Goal: Information Seeking & Learning: Check status

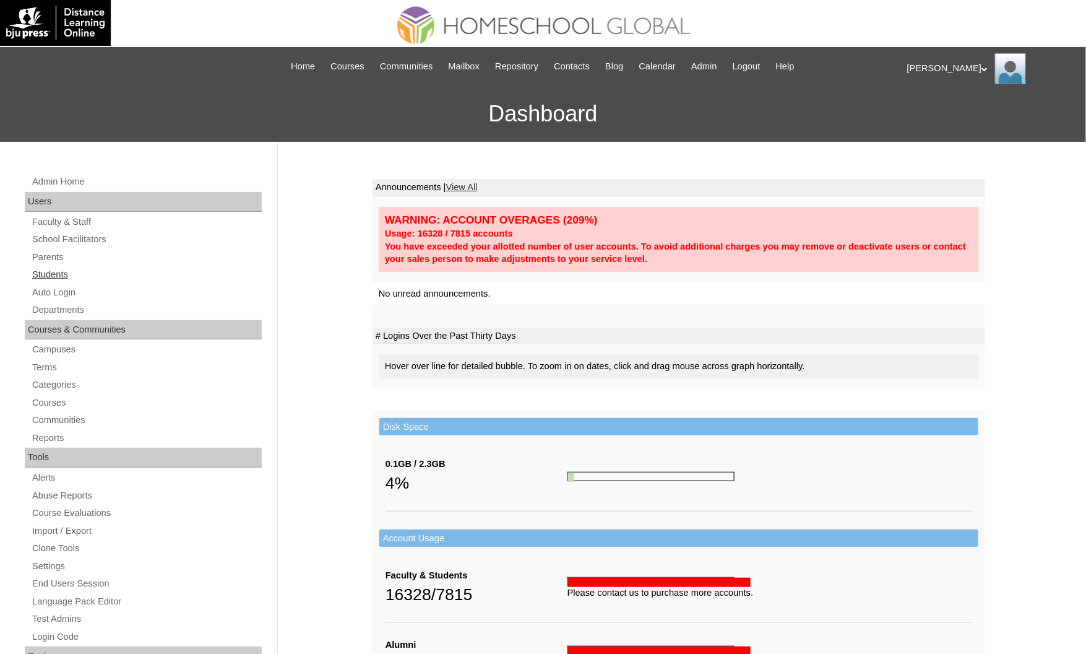
click at [40, 267] on link "Students" at bounding box center [146, 274] width 231 height 15
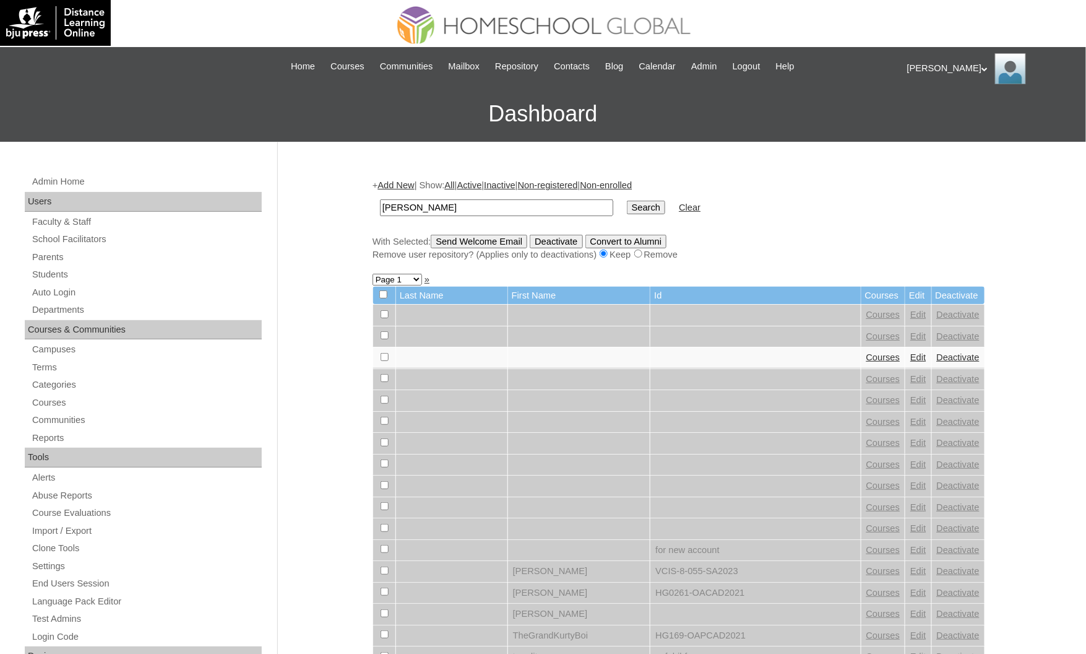
type input "[PERSON_NAME]"
click at [627, 201] on input "Search" at bounding box center [646, 208] width 38 height 14
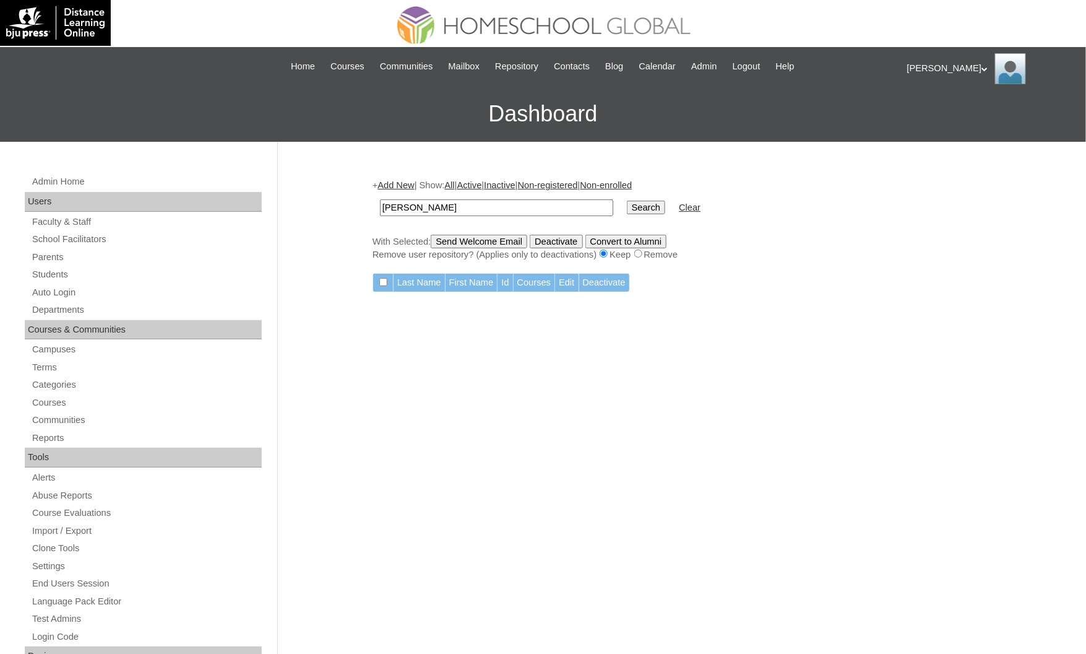
click at [467, 207] on input "Robert Tristan" at bounding box center [496, 207] width 233 height 17
type input "Robert Tristan"
click at [627, 201] on input "Search" at bounding box center [646, 208] width 38 height 14
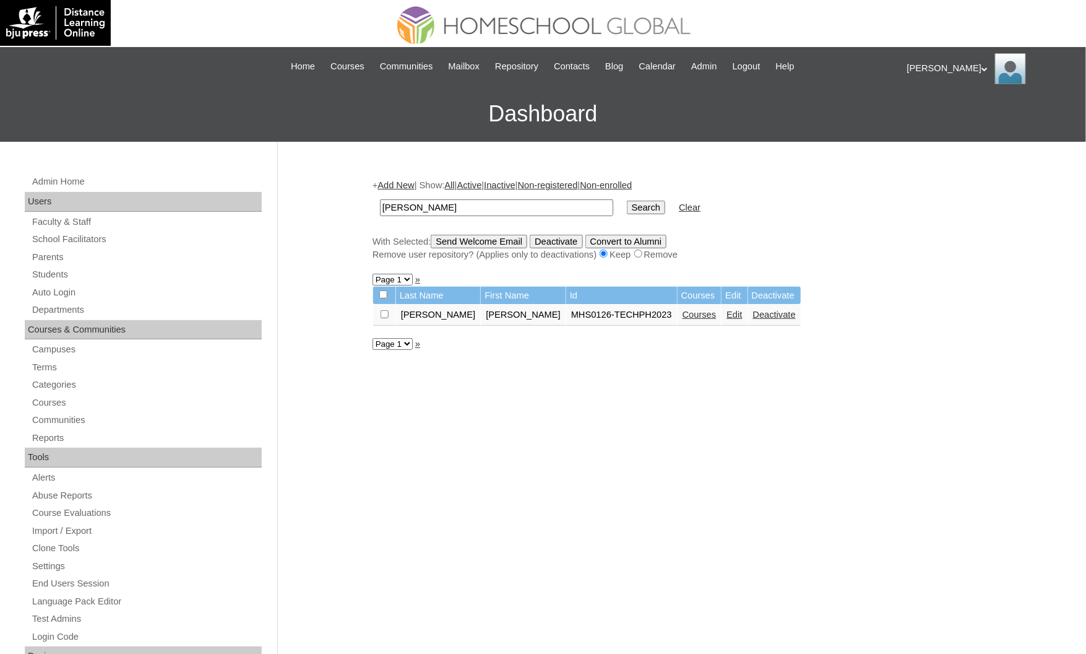
click at [683, 309] on link "Courses" at bounding box center [700, 314] width 34 height 10
